Goal: Task Accomplishment & Management: Manage account settings

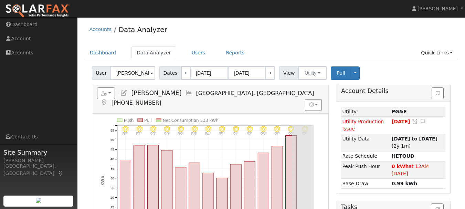
scroll to position [45, 0]
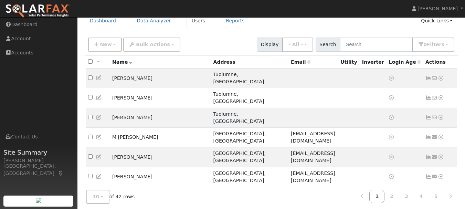
scroll to position [32, 0]
click at [396, 199] on link "2" at bounding box center [391, 196] width 15 height 13
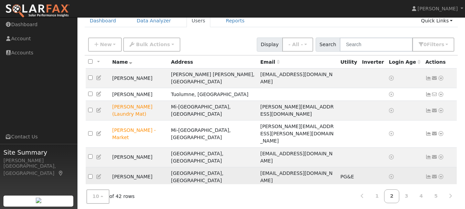
click at [440, 174] on icon at bounding box center [441, 176] width 6 height 5
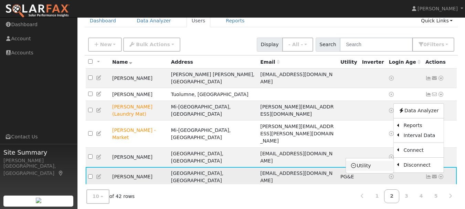
click at [370, 161] on link "Utility" at bounding box center [370, 166] width 48 height 10
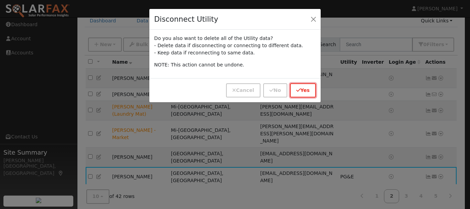
click at [303, 91] on button "Yes" at bounding box center [303, 90] width 26 height 14
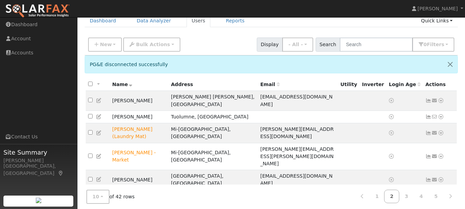
scroll to position [79, 0]
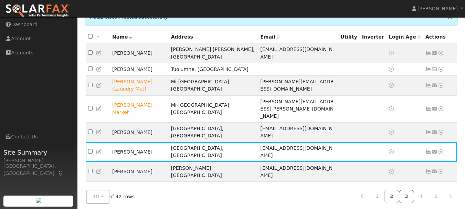
click at [408, 193] on link "3" at bounding box center [406, 196] width 15 height 13
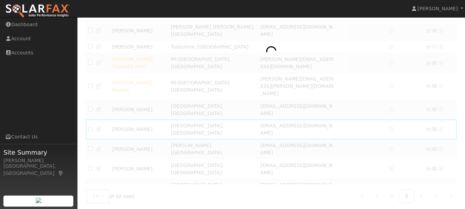
scroll to position [57, 0]
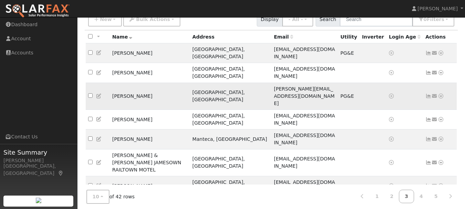
click at [441, 94] on icon at bounding box center [441, 96] width 6 height 5
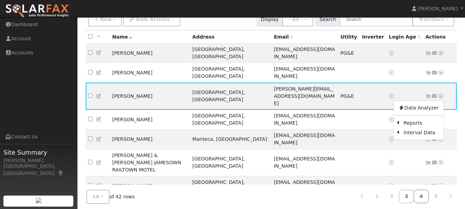
click at [423, 194] on link "4" at bounding box center [420, 196] width 15 height 13
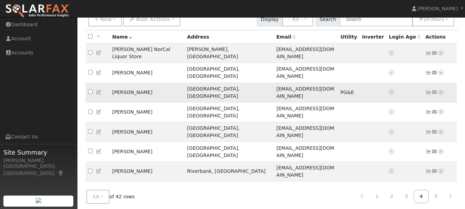
click at [441, 90] on icon at bounding box center [441, 92] width 6 height 5
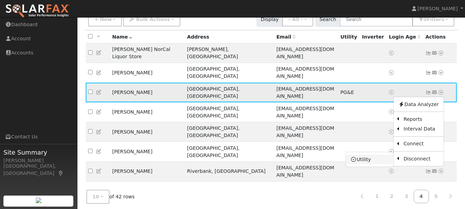
click at [366, 154] on link "Utility" at bounding box center [370, 159] width 48 height 10
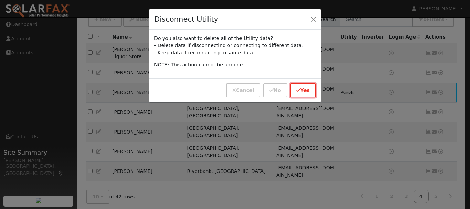
click at [310, 94] on button "Yes" at bounding box center [303, 90] width 26 height 14
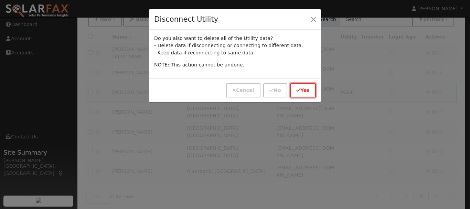
click at [310, 94] on button "Yes" at bounding box center [303, 90] width 26 height 14
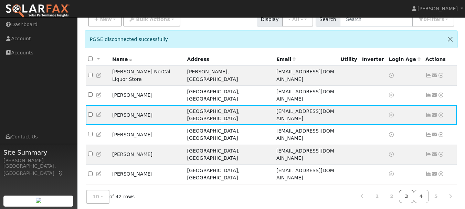
click at [413, 201] on link "3" at bounding box center [406, 196] width 15 height 13
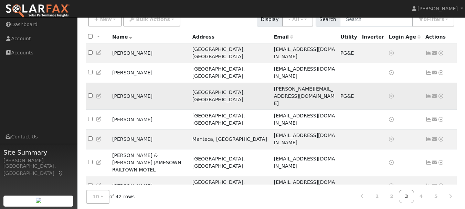
click at [440, 94] on icon at bounding box center [441, 96] width 6 height 5
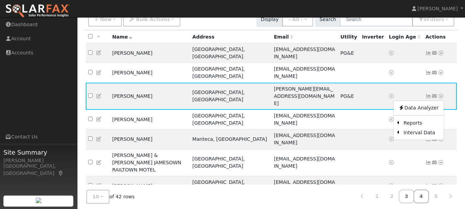
click at [421, 192] on link "4" at bounding box center [420, 196] width 15 height 13
